Goal: Check status

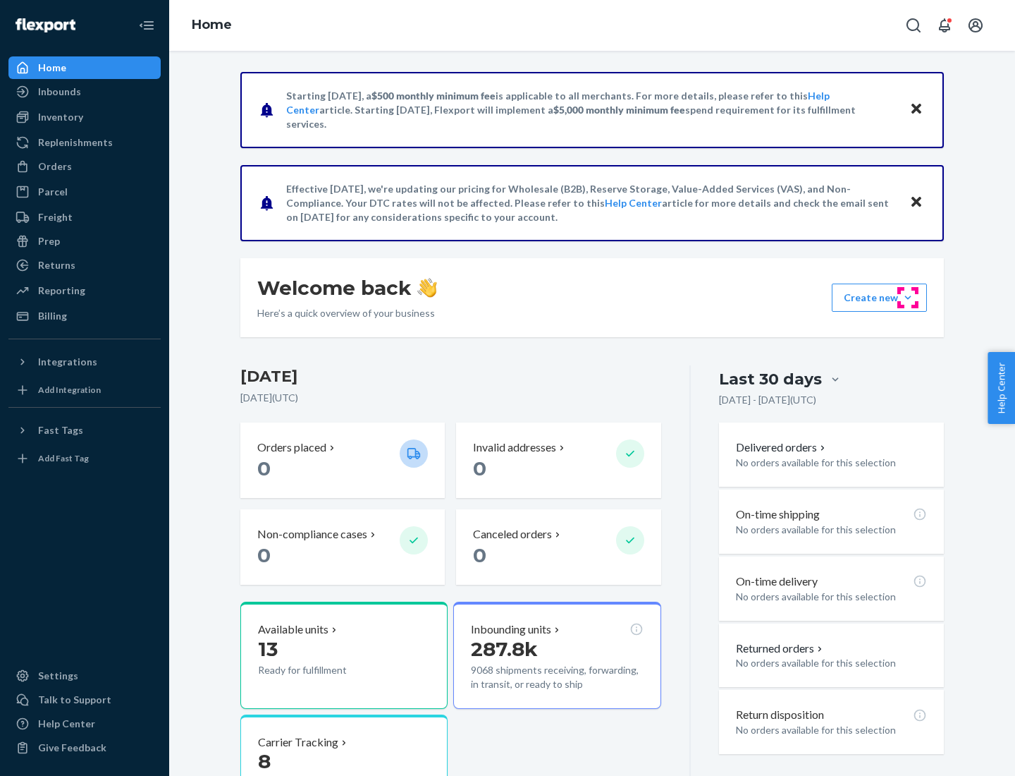
click at [908, 298] on button "Create new Create new inbound Create new order Create new product" at bounding box center [879, 297] width 95 height 28
click at [48, 241] on div "Prep" at bounding box center [49, 241] width 22 height 14
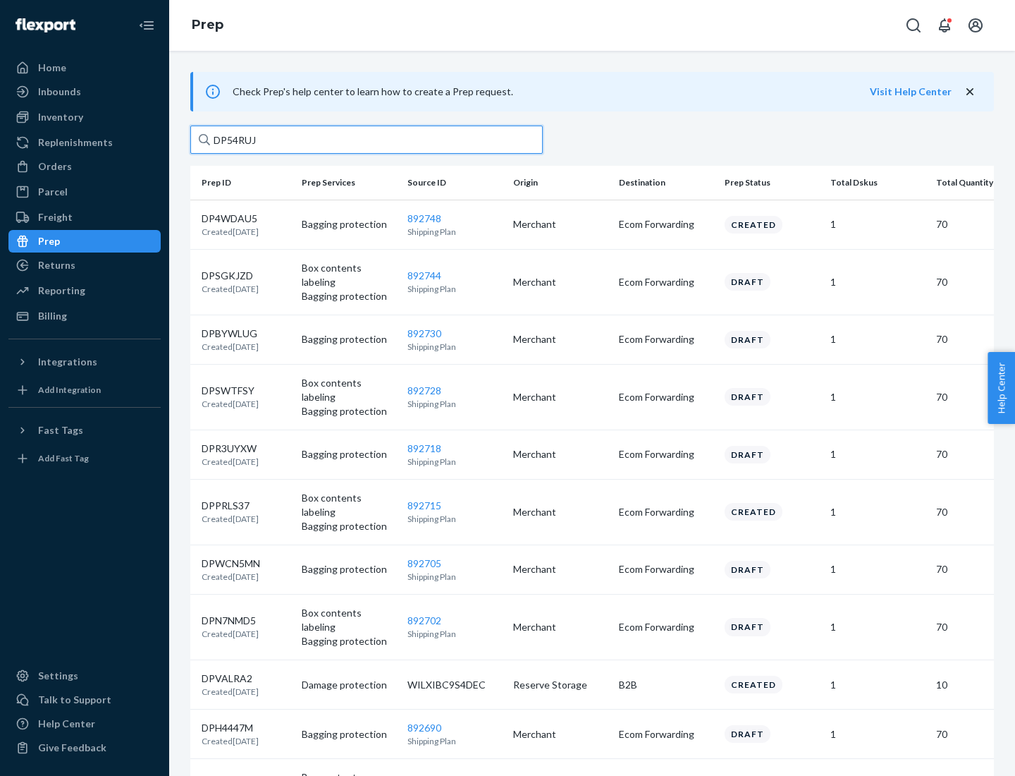
type input "DP54RUJL"
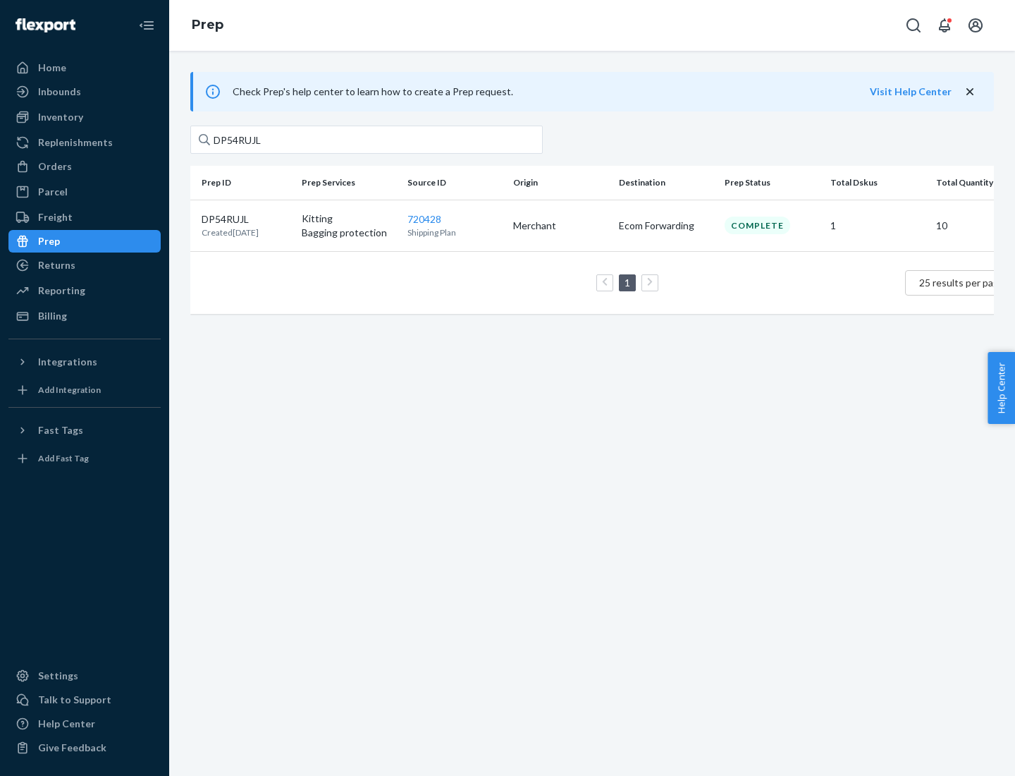
click at [246, 218] on p "DP54RUJL" at bounding box center [230, 219] width 57 height 14
